Goal: Complete application form

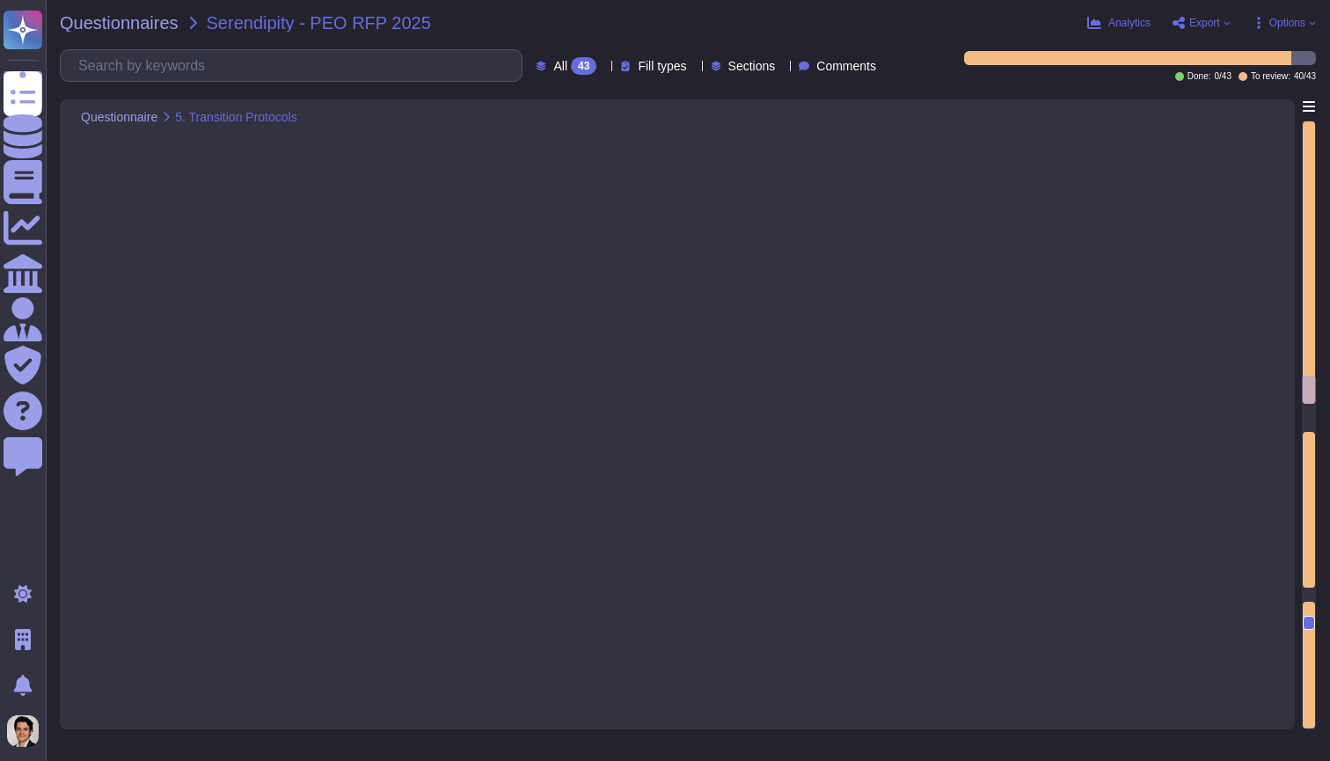
type textarea "1. Transition Planning & Timeline: - Detailed Transition Plan: The transition p…"
type textarea "1. Employee data, payroll history, benefits enrollment, and compliance document…"
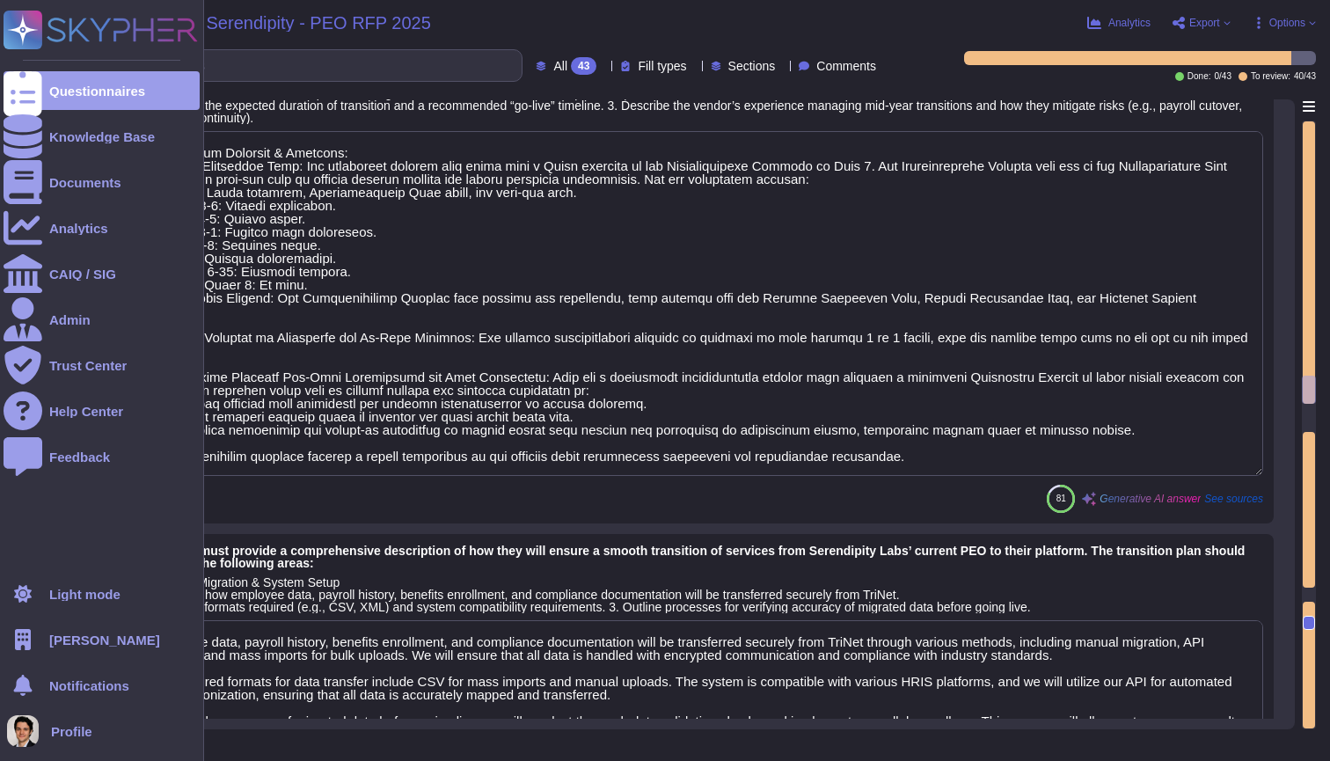
click at [25, 640] on icon at bounding box center [23, 639] width 16 height 21
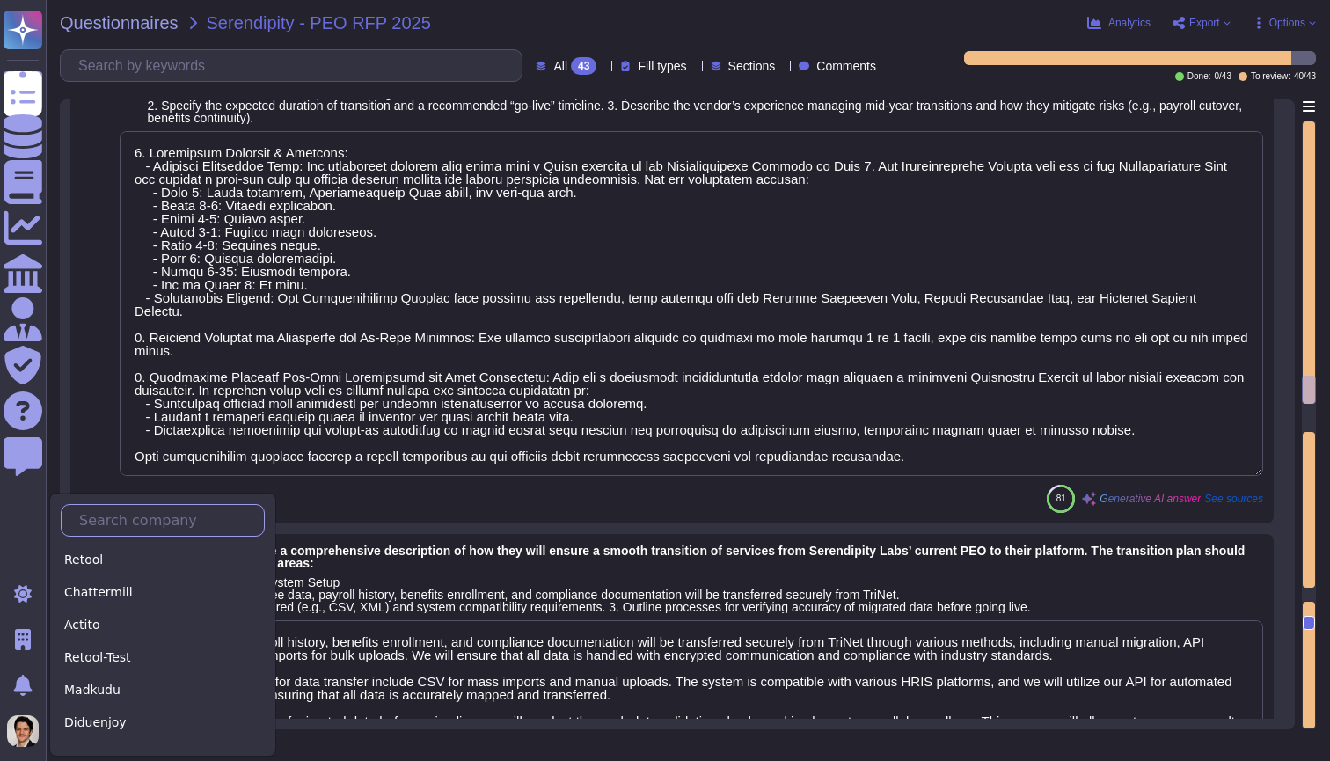
click at [118, 523] on input "text" at bounding box center [167, 520] width 194 height 31
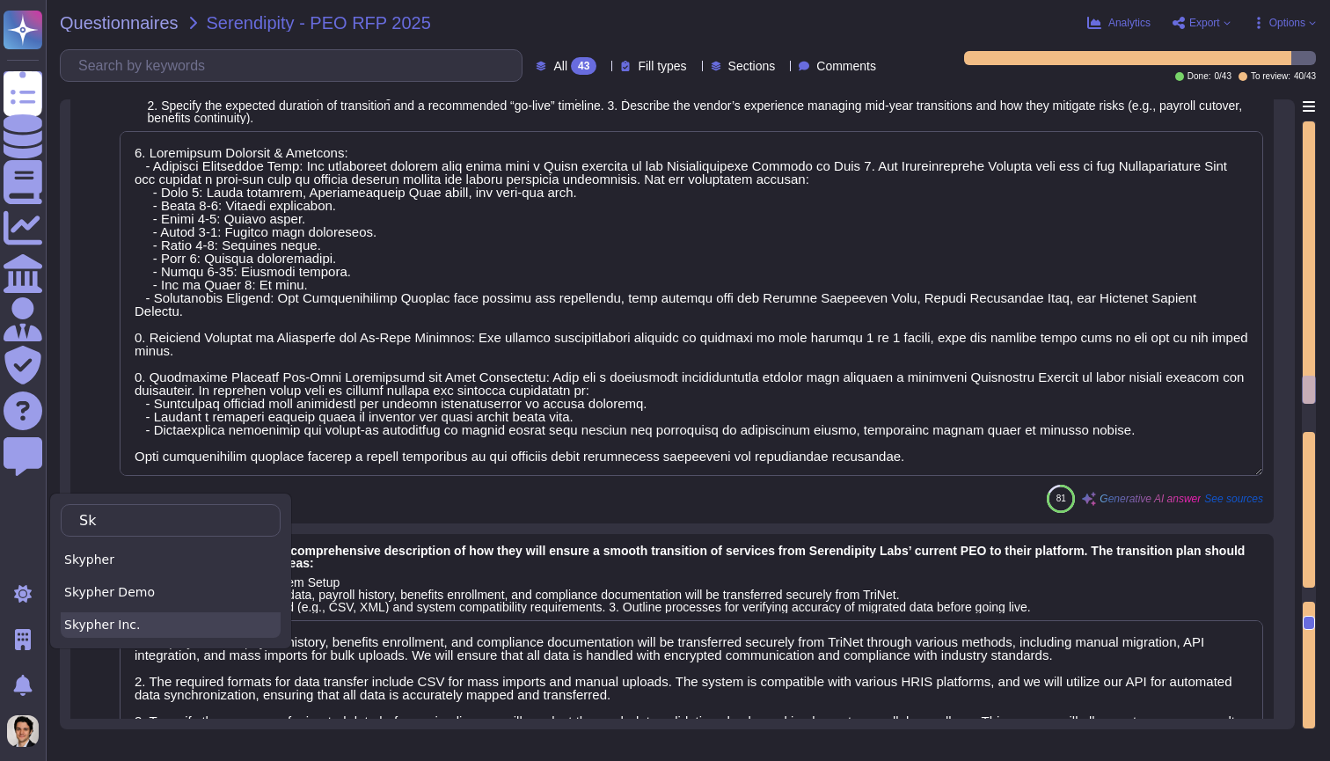
type input "Sk"
click at [127, 626] on div "Skypher Inc." at bounding box center [171, 625] width 220 height 26
